Goal: Task Accomplishment & Management: Manage account settings

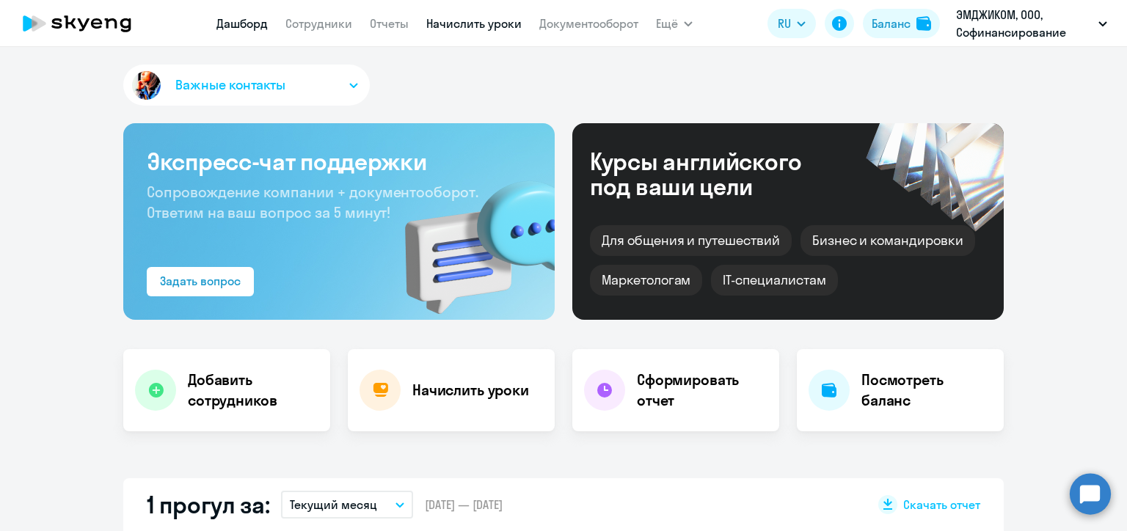
click at [479, 23] on link "Начислить уроки" at bounding box center [473, 23] width 95 height 15
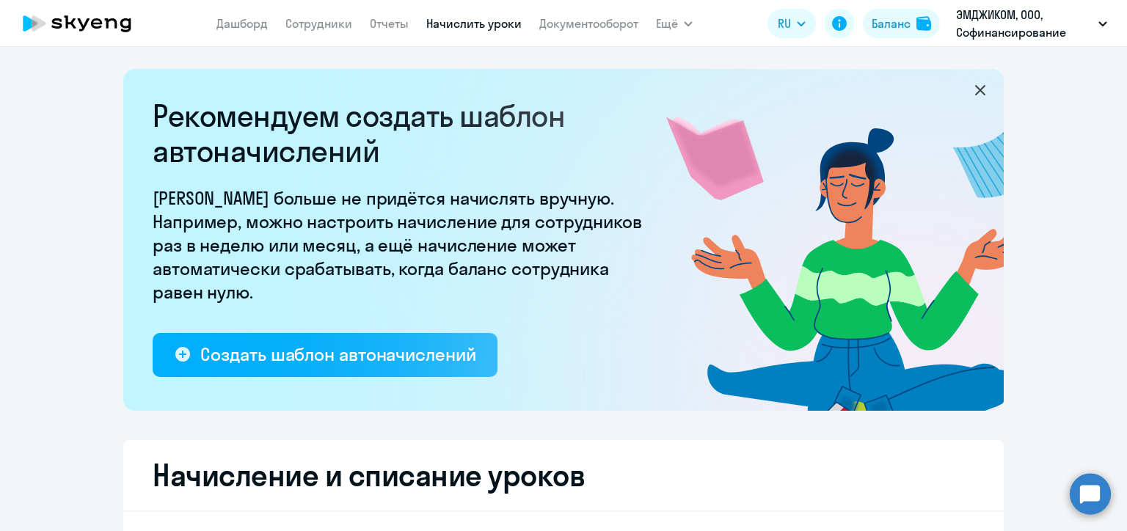
select select "10"
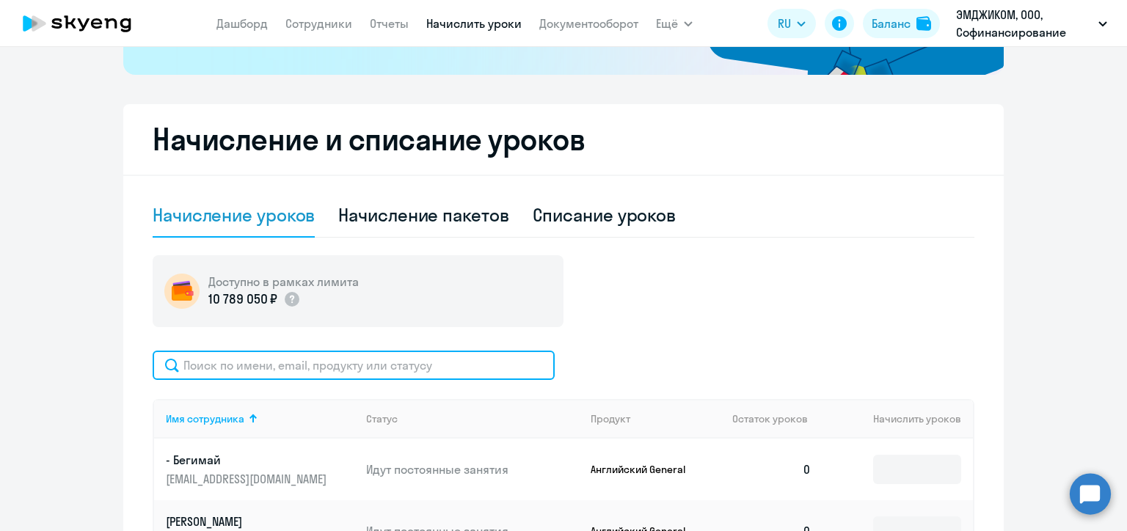
click at [272, 363] on input "text" at bounding box center [354, 365] width 402 height 29
paste input "[PERSON_NAME]"
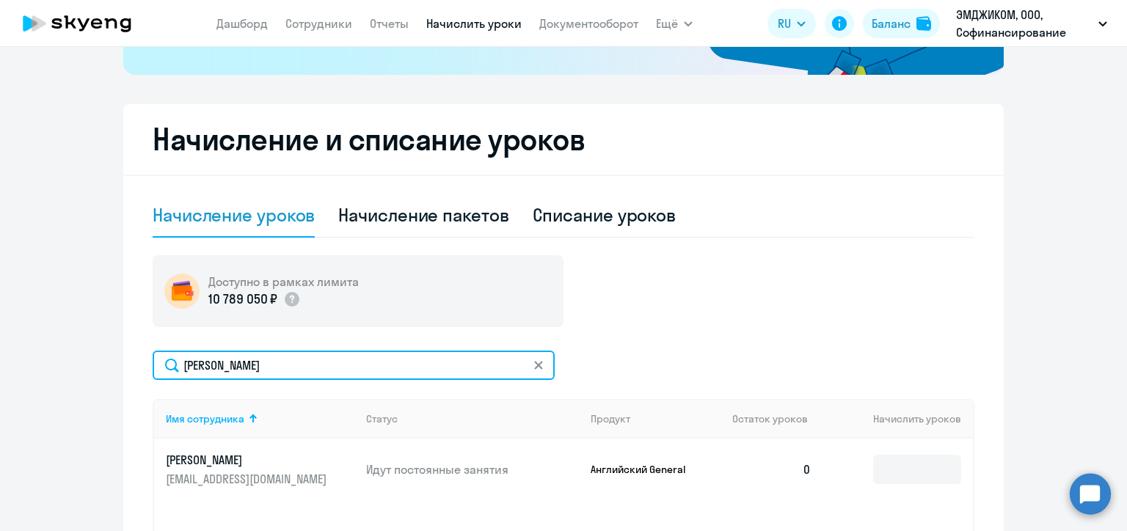
scroll to position [483, 0]
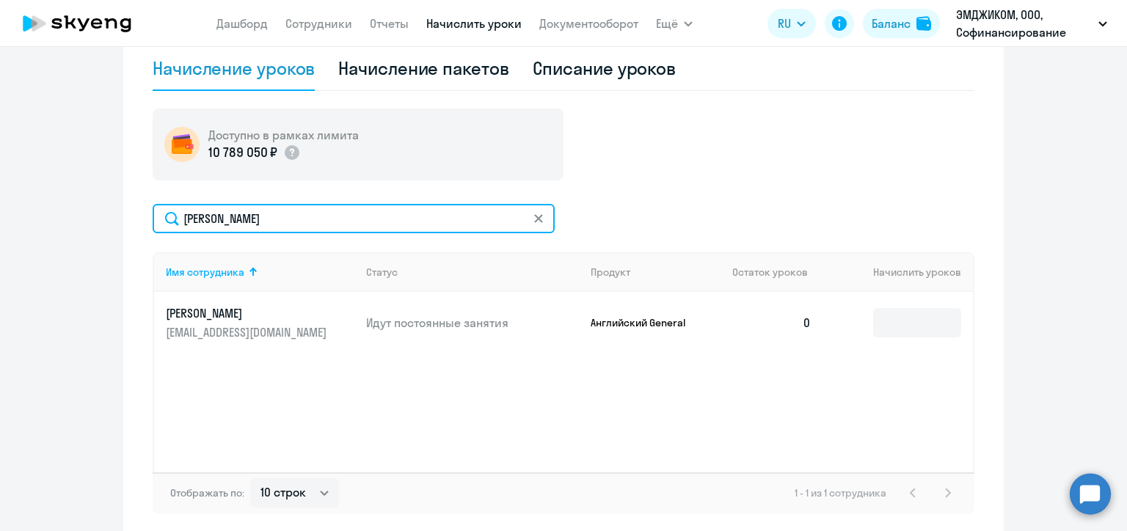
type input "[PERSON_NAME]"
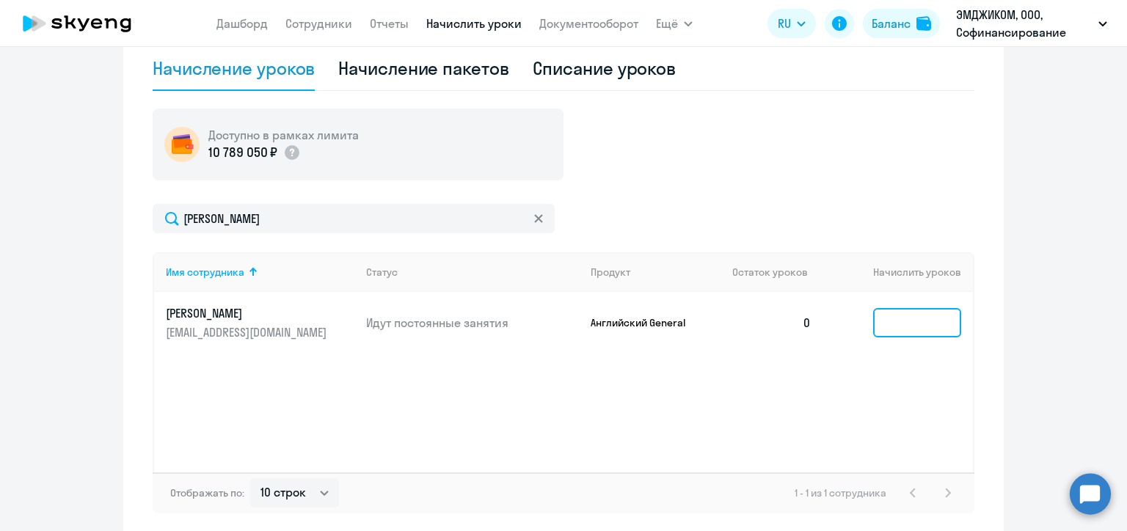
click at [889, 329] on input at bounding box center [917, 322] width 88 height 29
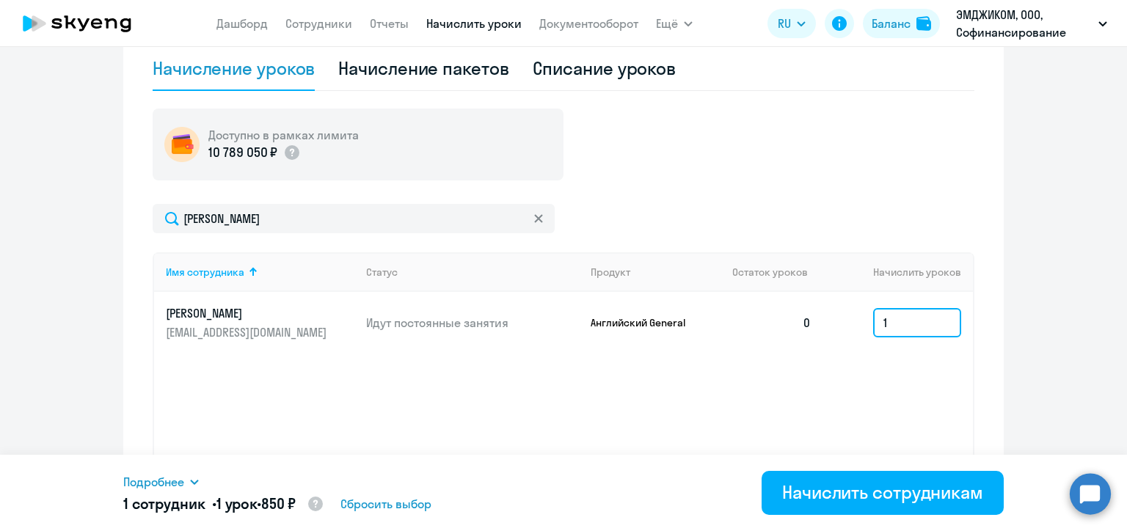
type input "1"
click at [928, 374] on div "Имя сотрудника Статус Продукт Остаток уроков Начислить уроков [PERSON_NAME] [EM…" at bounding box center [564, 362] width 822 height 220
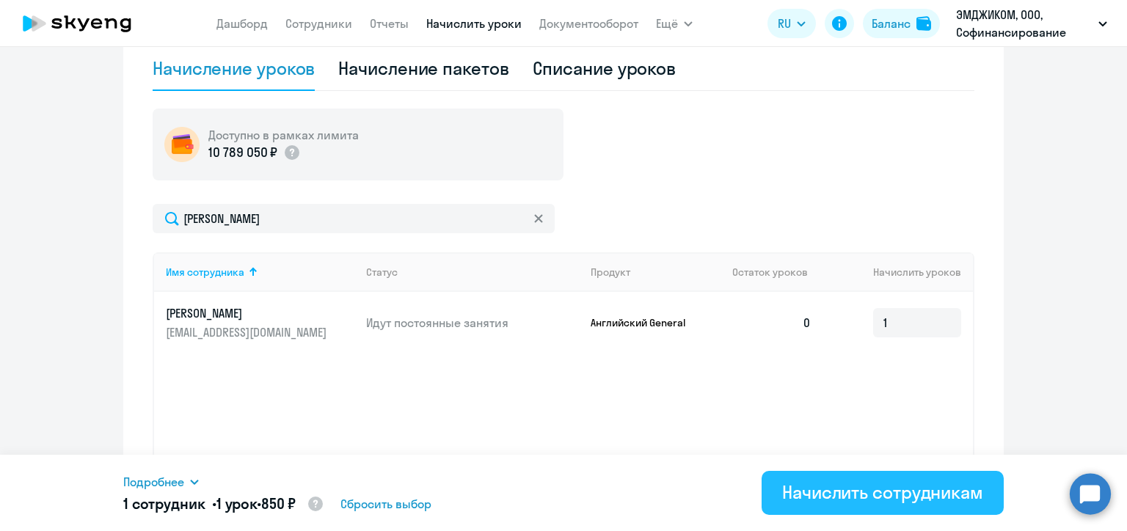
click at [895, 491] on div "Начислить сотрудникам" at bounding box center [882, 491] width 201 height 23
